Goal: Transaction & Acquisition: Purchase product/service

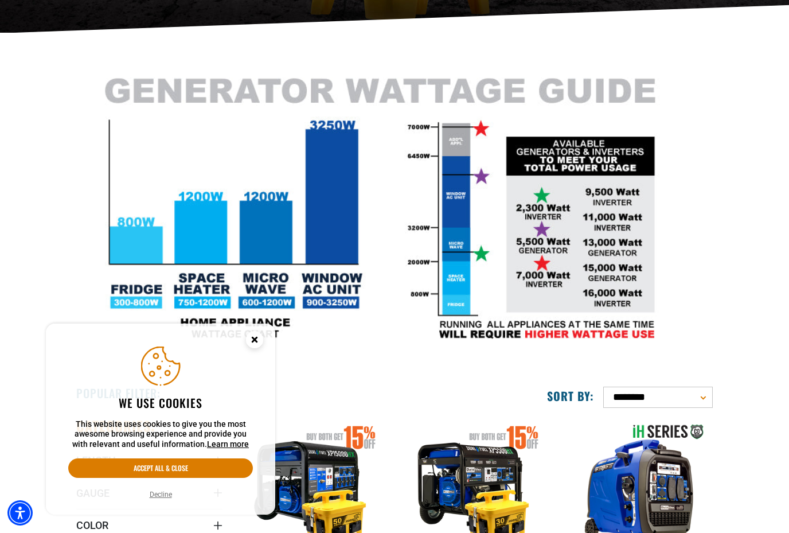
scroll to position [258, 0]
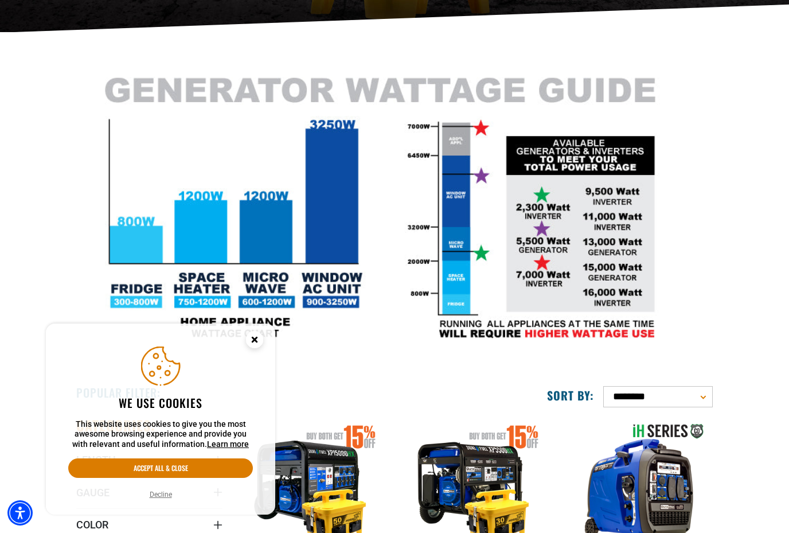
click at [256, 348] on circle "Cookie Consent" at bounding box center [254, 339] width 17 height 17
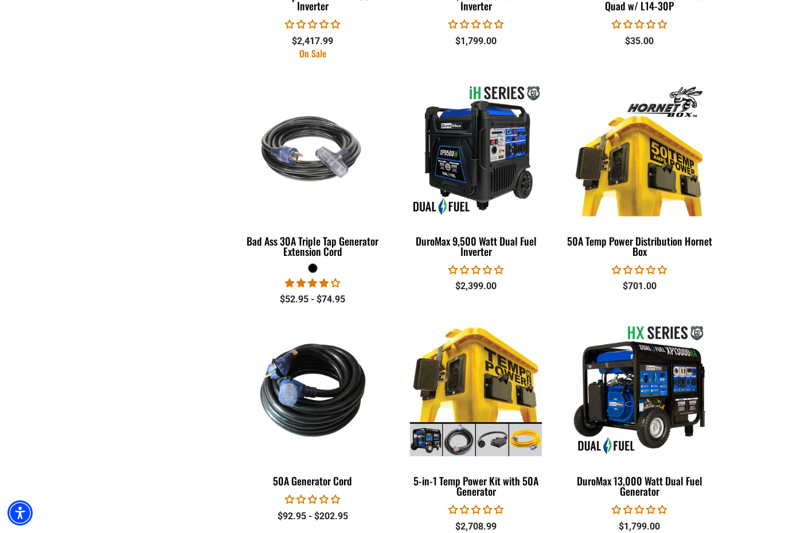
scroll to position [1552, 0]
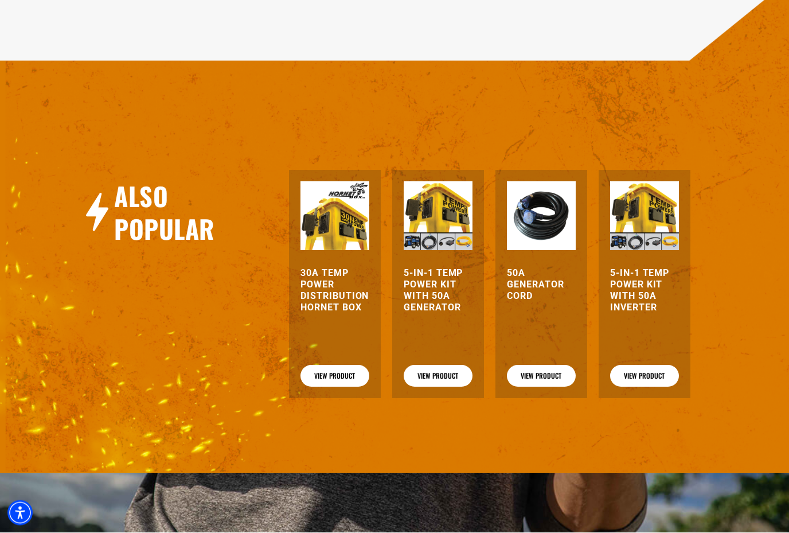
scroll to position [1083, 0]
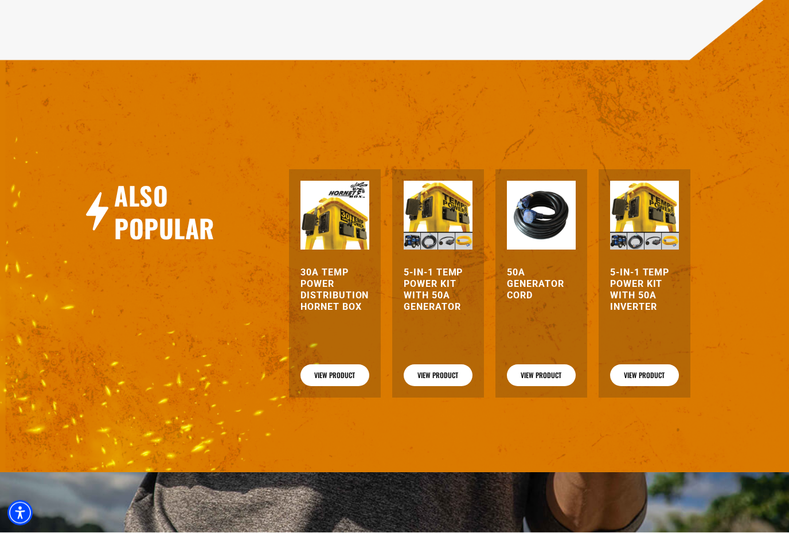
click at [536, 280] on h3 "50A Generator Cord" at bounding box center [541, 284] width 69 height 34
click at [547, 365] on link "View Product" at bounding box center [541, 376] width 69 height 22
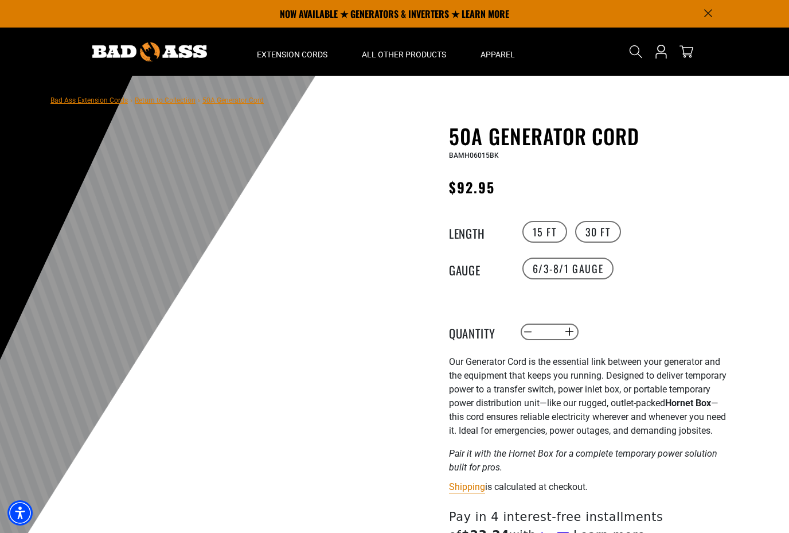
click at [605, 232] on label "30 FT" at bounding box center [598, 232] width 46 height 22
